Goal: Transaction & Acquisition: Download file/media

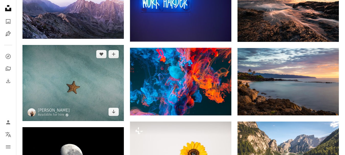
scroll to position [1707, 0]
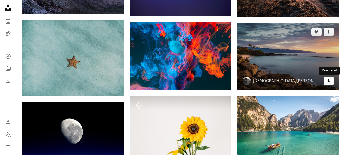
click at [329, 82] on icon "Download" at bounding box center [328, 81] width 3 height 4
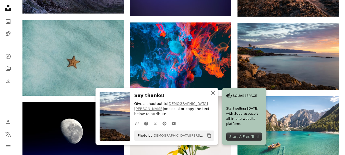
click at [211, 96] on icon "An X shape" at bounding box center [213, 93] width 6 height 6
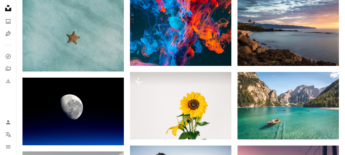
scroll to position [1738, 0]
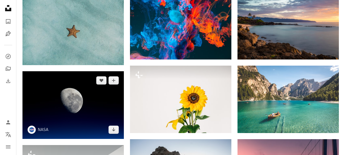
click at [80, 82] on img at bounding box center [72, 104] width 101 height 67
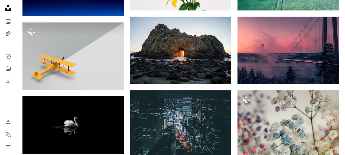
scroll to position [1871, 0]
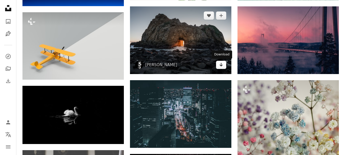
click at [222, 66] on icon "Download" at bounding box center [221, 65] width 3 height 4
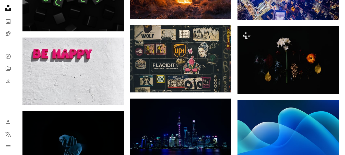
scroll to position [3813, 0]
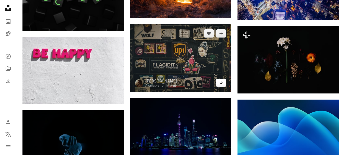
click at [224, 86] on link "Arrow pointing down" at bounding box center [221, 83] width 10 height 8
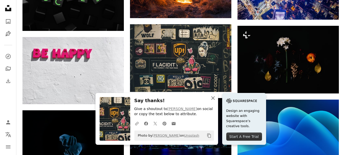
click at [213, 99] on icon "An X shape" at bounding box center [213, 98] width 6 height 6
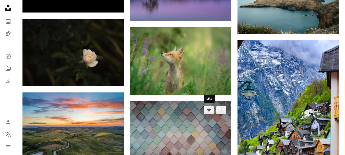
scroll to position [4549, 0]
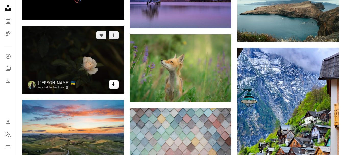
click at [114, 85] on icon "Arrow pointing down" at bounding box center [114, 84] width 4 height 6
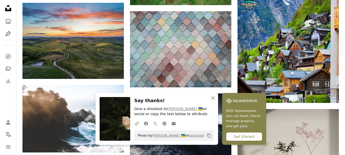
scroll to position [4651, 0]
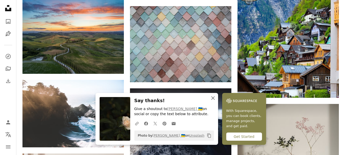
click at [211, 97] on icon "An X shape" at bounding box center [213, 98] width 6 height 6
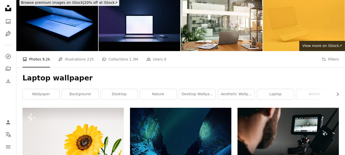
scroll to position [31, 0]
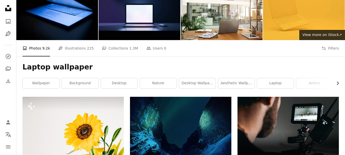
click at [337, 85] on icon "Chevron right" at bounding box center [337, 83] width 5 height 5
click at [337, 85] on icon "button" at bounding box center [338, 83] width 2 height 3
click at [337, 85] on link "outdoor" at bounding box center [320, 83] width 37 height 10
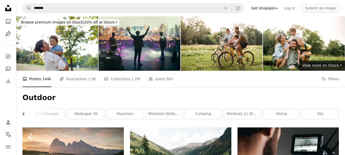
click at [25, 112] on icon "Chevron left" at bounding box center [23, 113] width 5 height 5
click at [156, 116] on link "wallpaper 4k" at bounding box center [162, 114] width 37 height 10
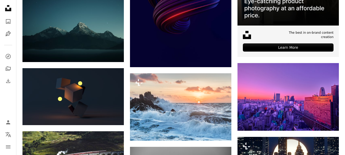
scroll to position [204, 0]
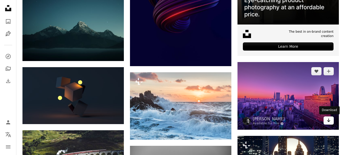
click at [331, 123] on link "Arrow pointing down" at bounding box center [329, 121] width 10 height 8
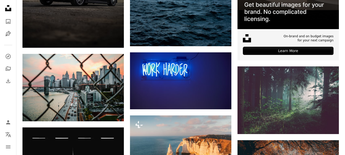
scroll to position [1400, 0]
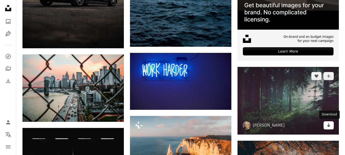
click at [332, 126] on link "Arrow pointing down" at bounding box center [329, 125] width 10 height 8
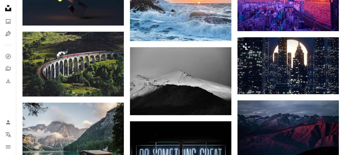
scroll to position [0, 0]
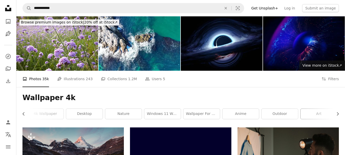
click at [318, 113] on link "art" at bounding box center [319, 114] width 37 height 10
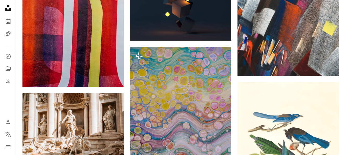
scroll to position [2351, 0]
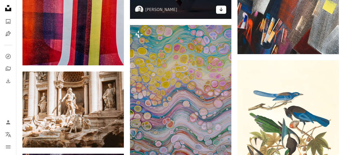
click at [224, 12] on link "Arrow pointing down" at bounding box center [221, 10] width 10 height 8
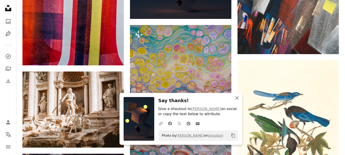
click at [236, 102] on button "An X shape Close" at bounding box center [237, 98] width 10 height 10
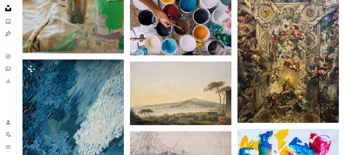
scroll to position [0, 0]
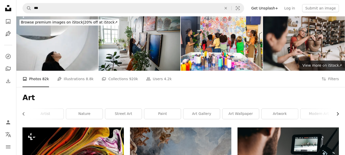
click at [339, 115] on icon "Chevron right" at bounding box center [337, 113] width 5 height 5
click at [339, 115] on link "drawing" at bounding box center [320, 114] width 37 height 10
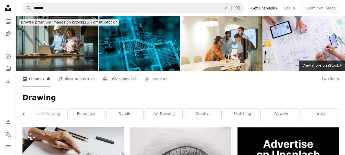
click at [20, 115] on div "Drawing Chevron left art sketch painting illustration pencil drawing reference …" at bounding box center [180, 107] width 329 height 40
click at [25, 115] on icon "Chevron left" at bounding box center [23, 113] width 5 height 5
click at [25, 115] on link "art" at bounding box center [41, 114] width 37 height 10
click at [25, 112] on link "art" at bounding box center [41, 114] width 37 height 10
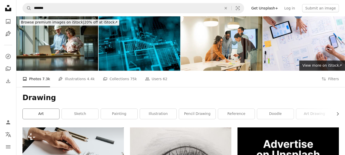
click at [25, 112] on link "art" at bounding box center [41, 114] width 37 height 10
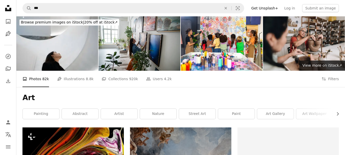
click at [88, 115] on link "abstract" at bounding box center [80, 114] width 37 height 10
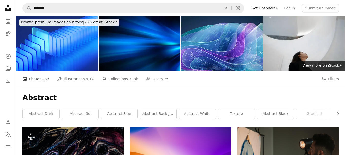
click at [340, 112] on icon "Chevron right" at bounding box center [337, 113] width 5 height 5
click at [123, 113] on link "abstract black" at bounding box center [125, 114] width 37 height 10
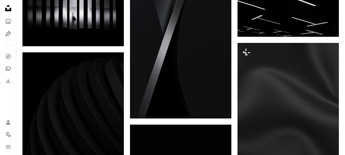
scroll to position [1370, 0]
